Goal: Task Accomplishment & Management: Manage account settings

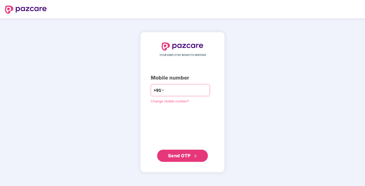
type input "**********"
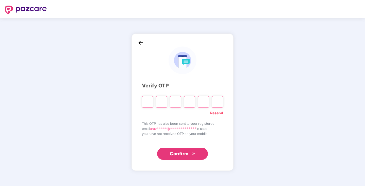
type input "*"
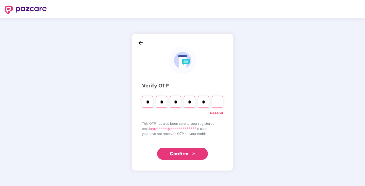
type input "*"
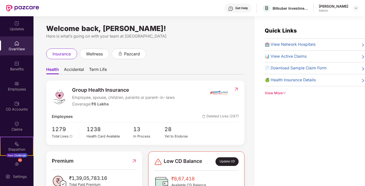
click at [330, 12] on div "Get Help B Bitkuber Investments Pvt Limited Aravind R Nair Admin" at bounding box center [199, 8] width 320 height 16
click at [361, 11] on header "Get Help B Bitkuber Investments Pvt Limited Aravind R Nair Admin" at bounding box center [182, 8] width 365 height 16
click at [360, 9] on header "Get Help B Bitkuber Investments Pvt Limited Aravind R Nair Admin" at bounding box center [182, 8] width 365 height 16
click at [359, 9] on div at bounding box center [356, 8] width 6 height 6
click at [355, 8] on img at bounding box center [356, 8] width 4 height 4
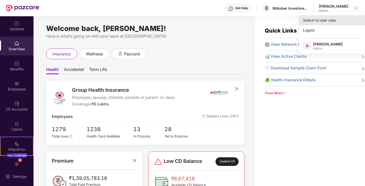
click at [328, 18] on div "Switch to User view" at bounding box center [332, 20] width 66 height 10
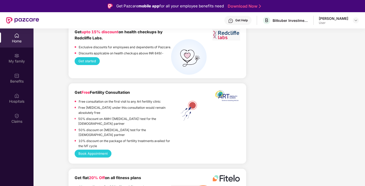
scroll to position [28, 0]
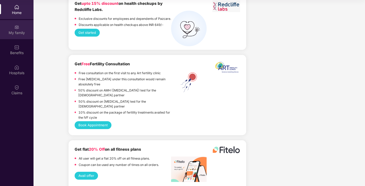
click at [19, 35] on div "My family" at bounding box center [17, 29] width 34 height 19
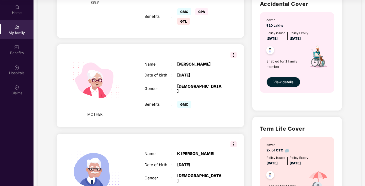
scroll to position [170, 0]
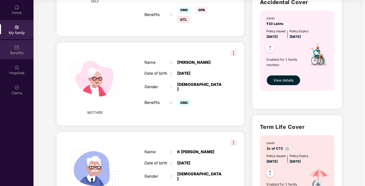
click at [15, 54] on div "Benefits" at bounding box center [17, 52] width 34 height 5
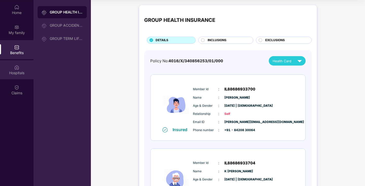
click at [18, 70] on div "Hospitals" at bounding box center [17, 69] width 34 height 19
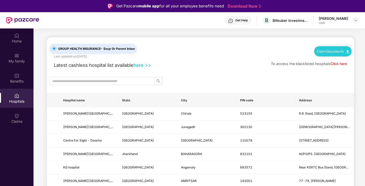
click at [329, 23] on div "User" at bounding box center [333, 23] width 29 height 4
click at [353, 21] on div at bounding box center [356, 20] width 6 height 6
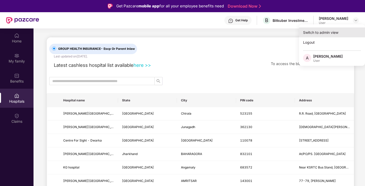
click at [321, 34] on div "Switch to admin view" at bounding box center [332, 32] width 66 height 10
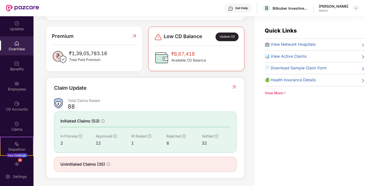
scroll to position [125, 0]
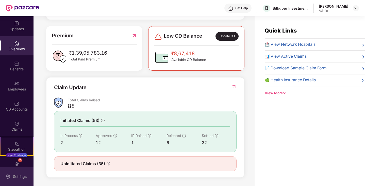
click at [12, 176] on div "Settings" at bounding box center [19, 176] width 17 height 5
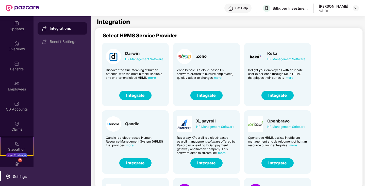
click at [336, 6] on div "[PERSON_NAME]" at bounding box center [333, 6] width 29 height 5
click at [357, 8] on img at bounding box center [356, 8] width 4 height 4
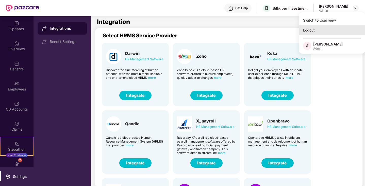
click at [318, 32] on div "Logout" at bounding box center [332, 30] width 66 height 10
